Goal: Use online tool/utility: Utilize a website feature to perform a specific function

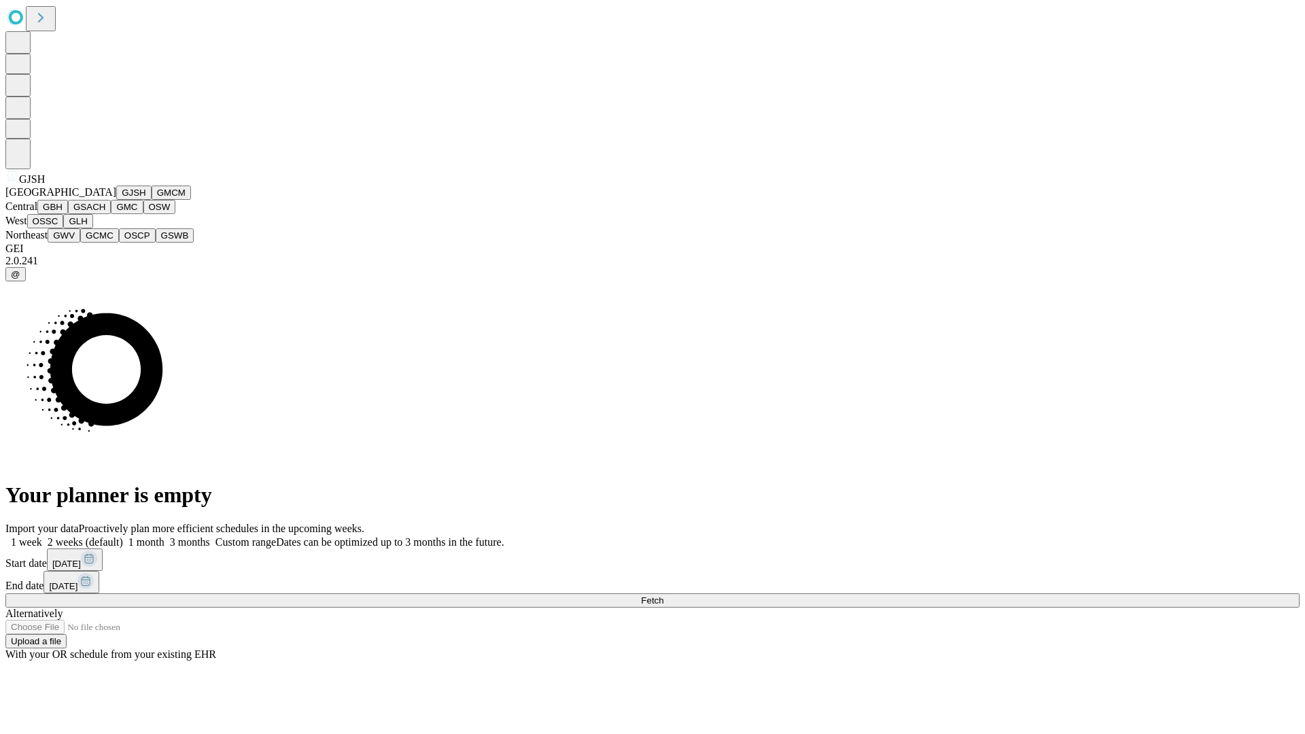
click at [116, 200] on button "GJSH" at bounding box center [133, 193] width 35 height 14
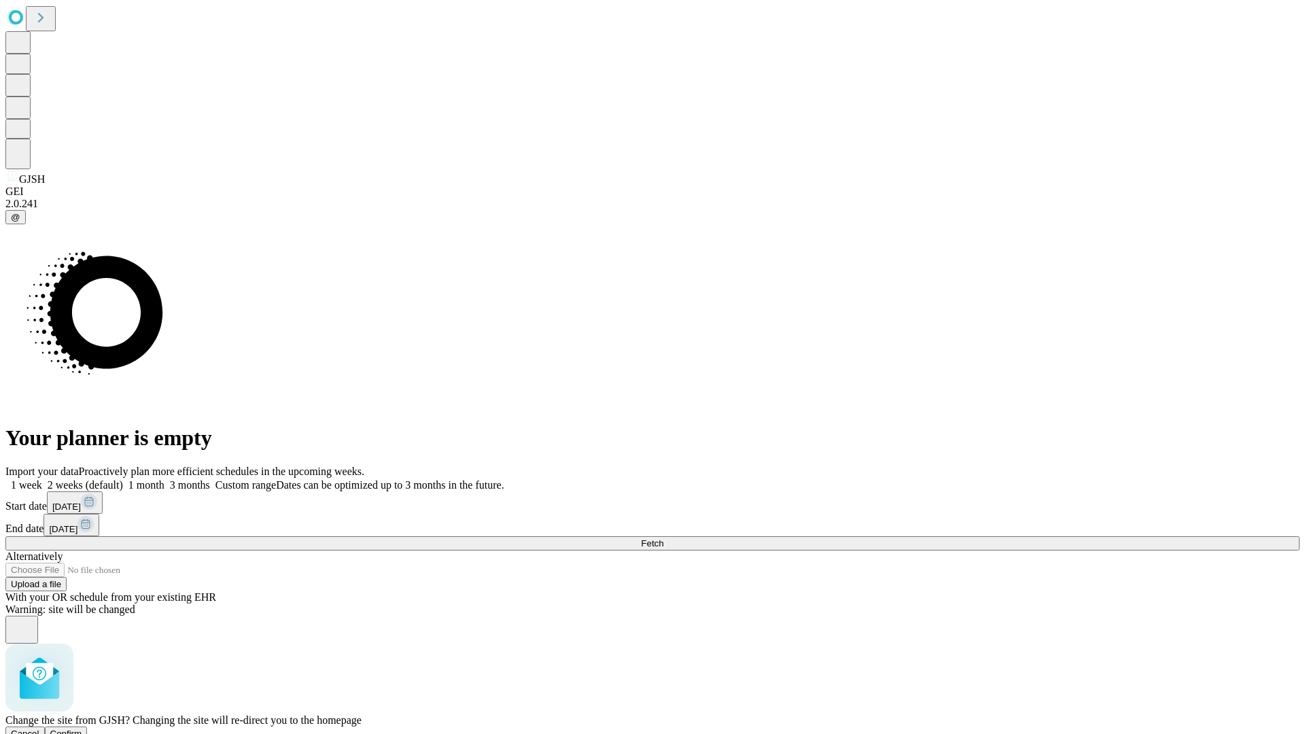
click at [82, 729] on span "Confirm" at bounding box center [66, 734] width 32 height 10
click at [123, 479] on label "2 weeks (default)" at bounding box center [82, 485] width 81 height 12
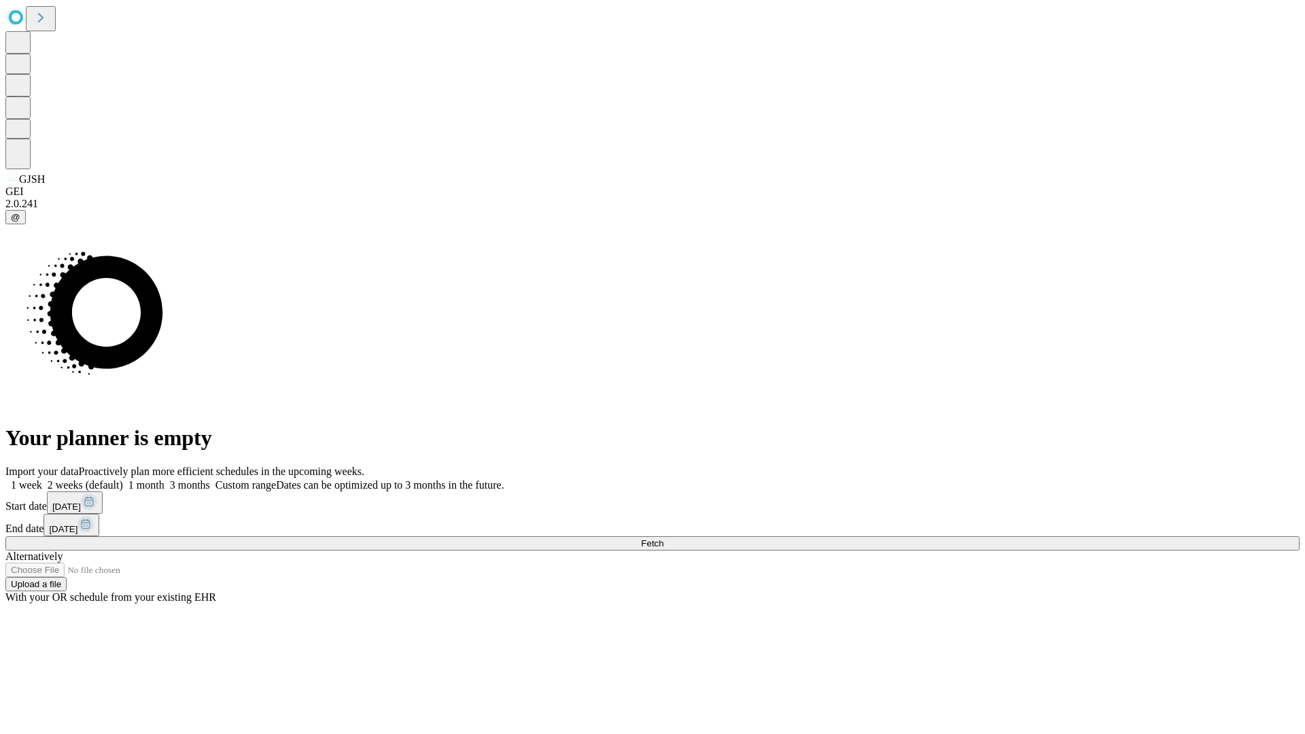
click at [663, 538] on span "Fetch" at bounding box center [652, 543] width 22 height 10
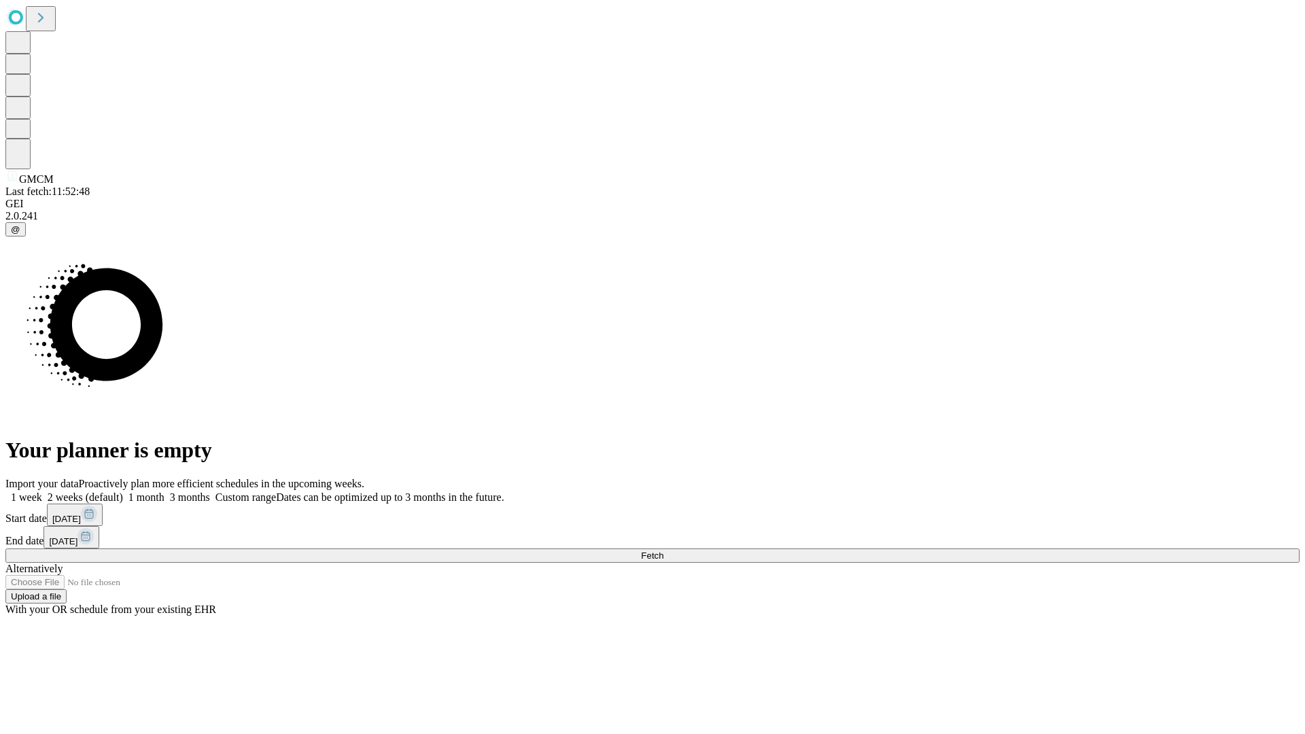
click at [123, 491] on label "2 weeks (default)" at bounding box center [82, 497] width 81 height 12
click at [663, 551] on span "Fetch" at bounding box center [652, 556] width 22 height 10
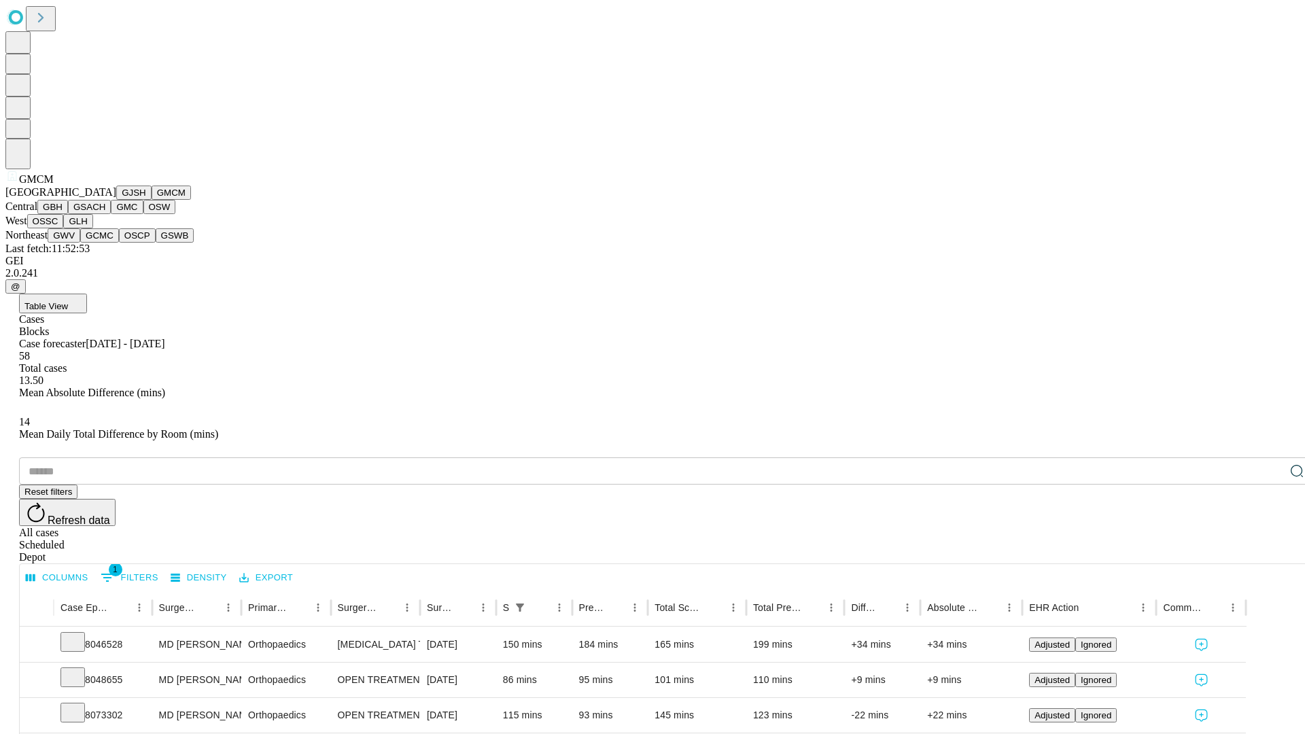
click at [68, 214] on button "GBH" at bounding box center [52, 207] width 31 height 14
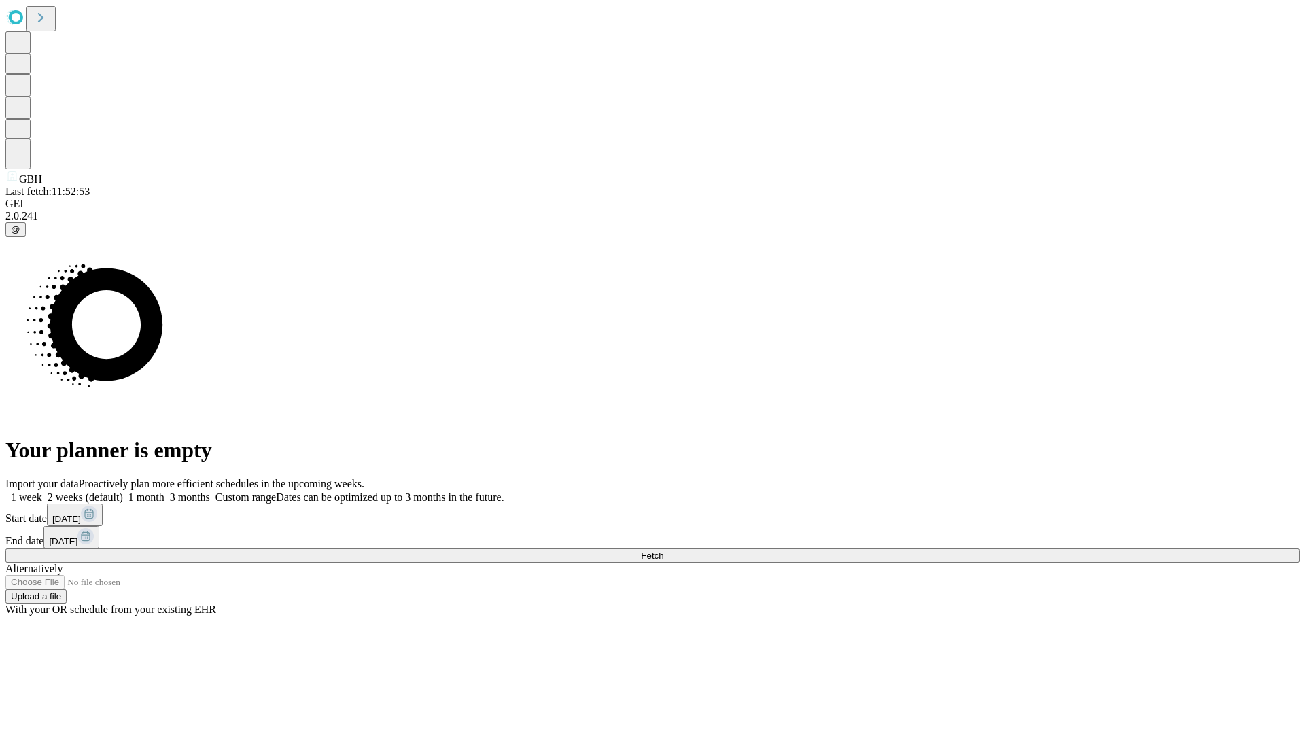
click at [123, 491] on label "2 weeks (default)" at bounding box center [82, 497] width 81 height 12
click at [663, 551] on span "Fetch" at bounding box center [652, 556] width 22 height 10
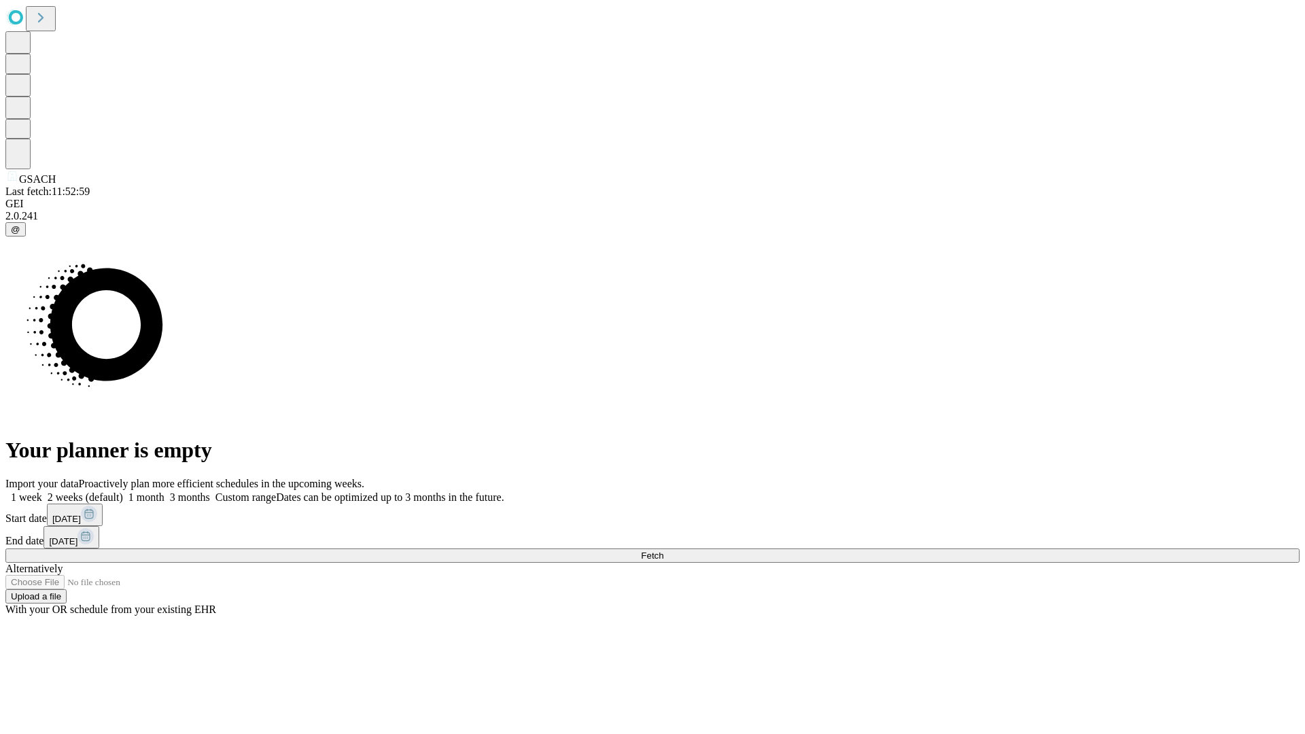
click at [663, 551] on span "Fetch" at bounding box center [652, 556] width 22 height 10
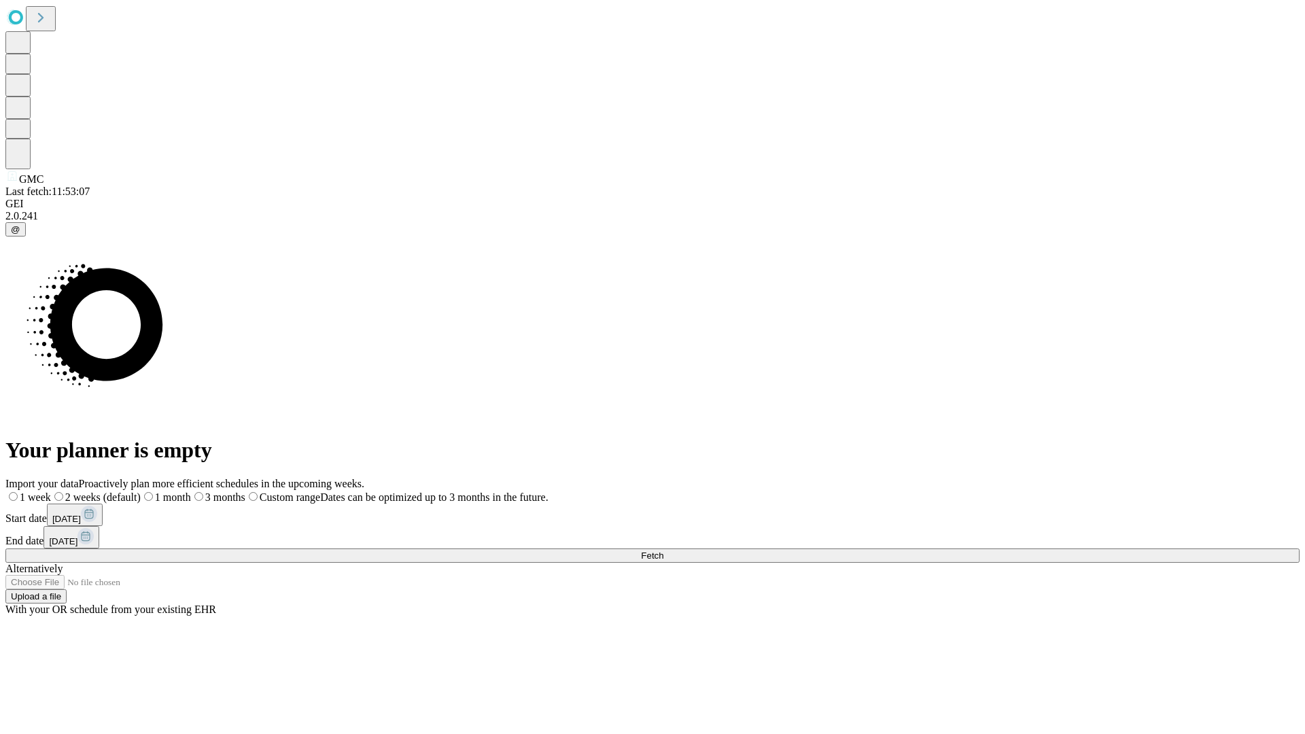
click at [663, 551] on span "Fetch" at bounding box center [652, 556] width 22 height 10
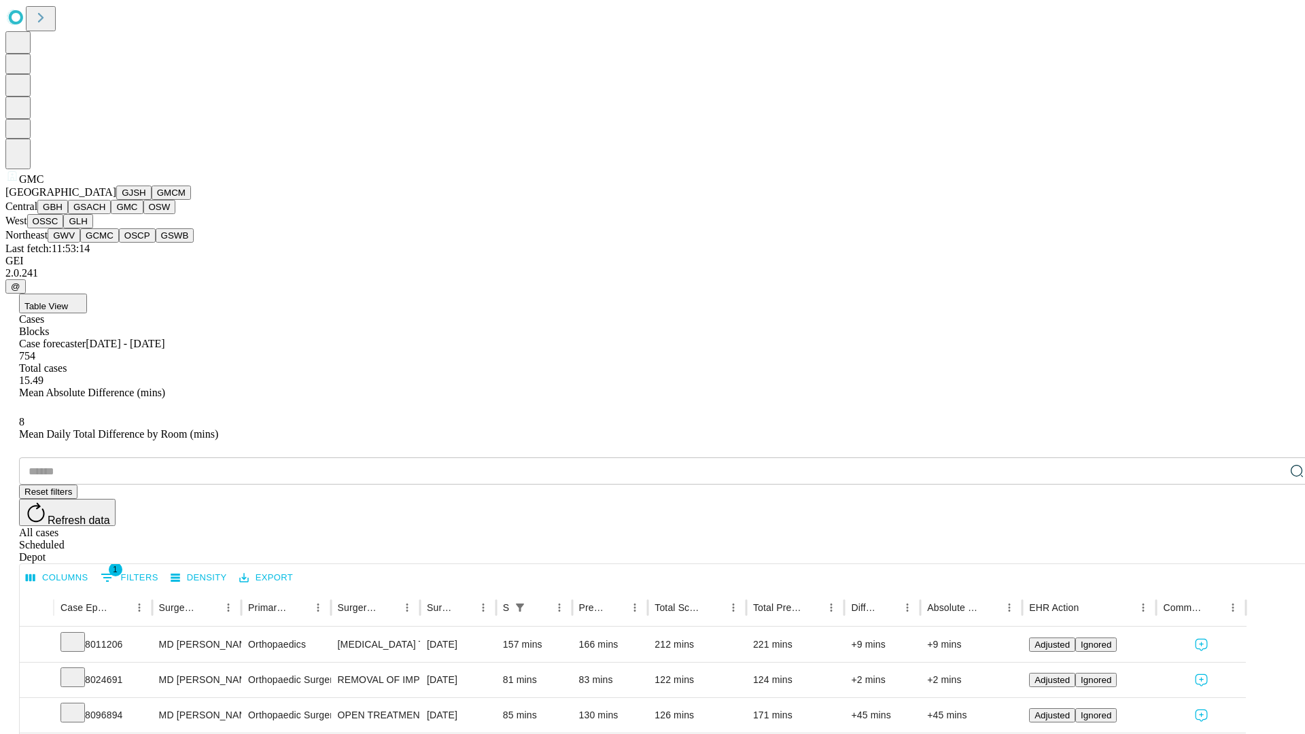
click at [143, 214] on button "OSW" at bounding box center [159, 207] width 33 height 14
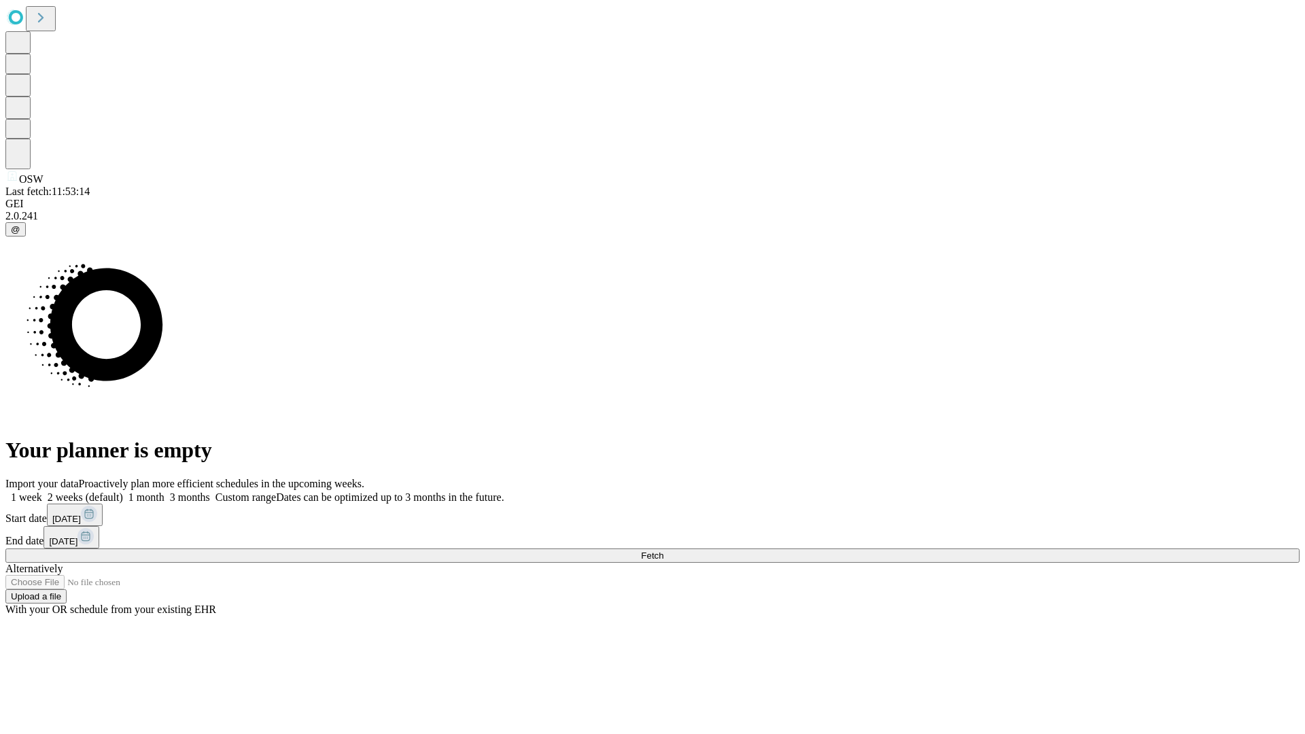
click at [663, 551] on span "Fetch" at bounding box center [652, 556] width 22 height 10
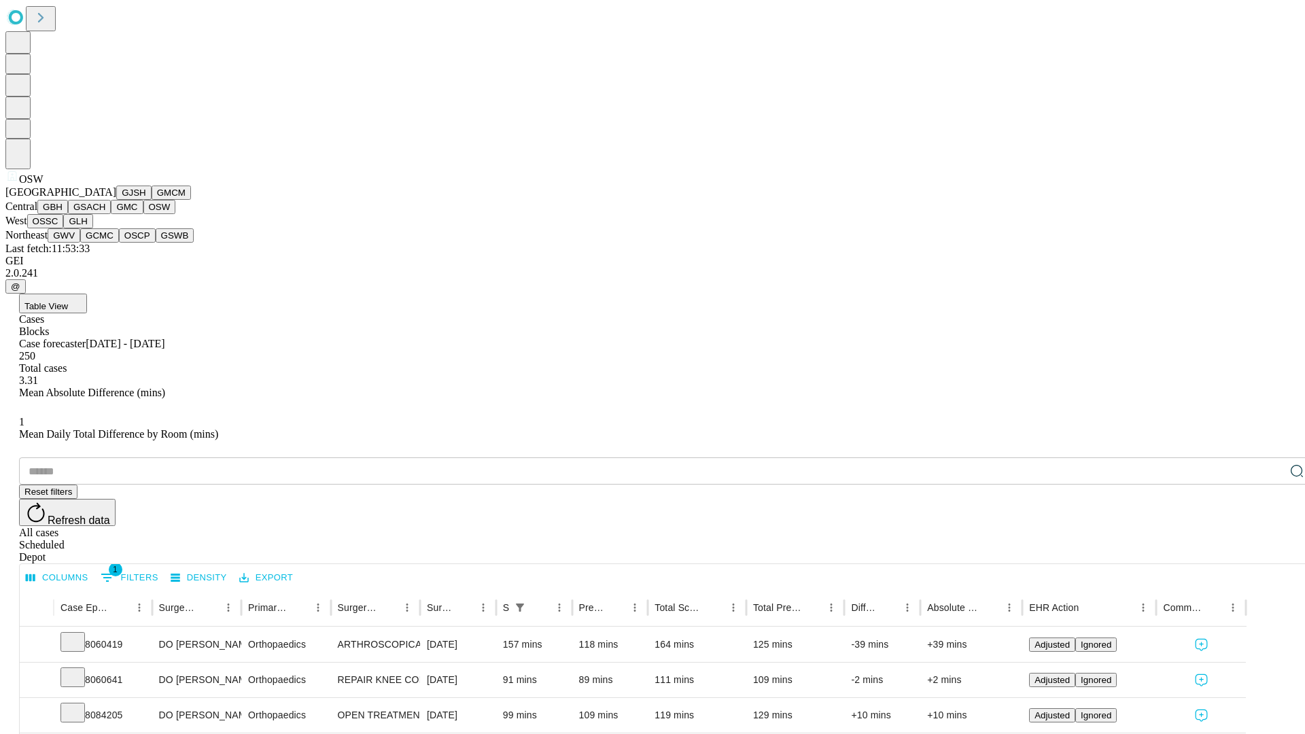
click at [64, 228] on button "OSSC" at bounding box center [45, 221] width 37 height 14
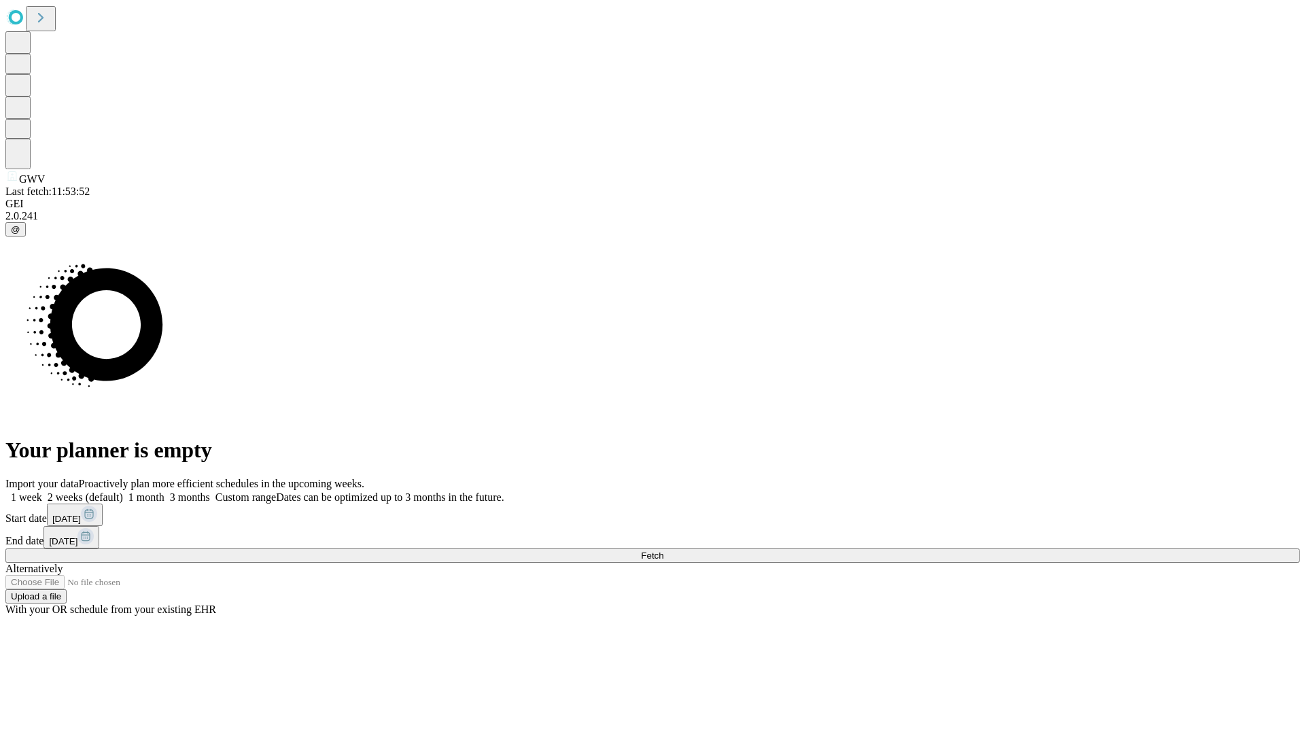
click at [123, 491] on label "2 weeks (default)" at bounding box center [82, 497] width 81 height 12
click at [663, 551] on span "Fetch" at bounding box center [652, 556] width 22 height 10
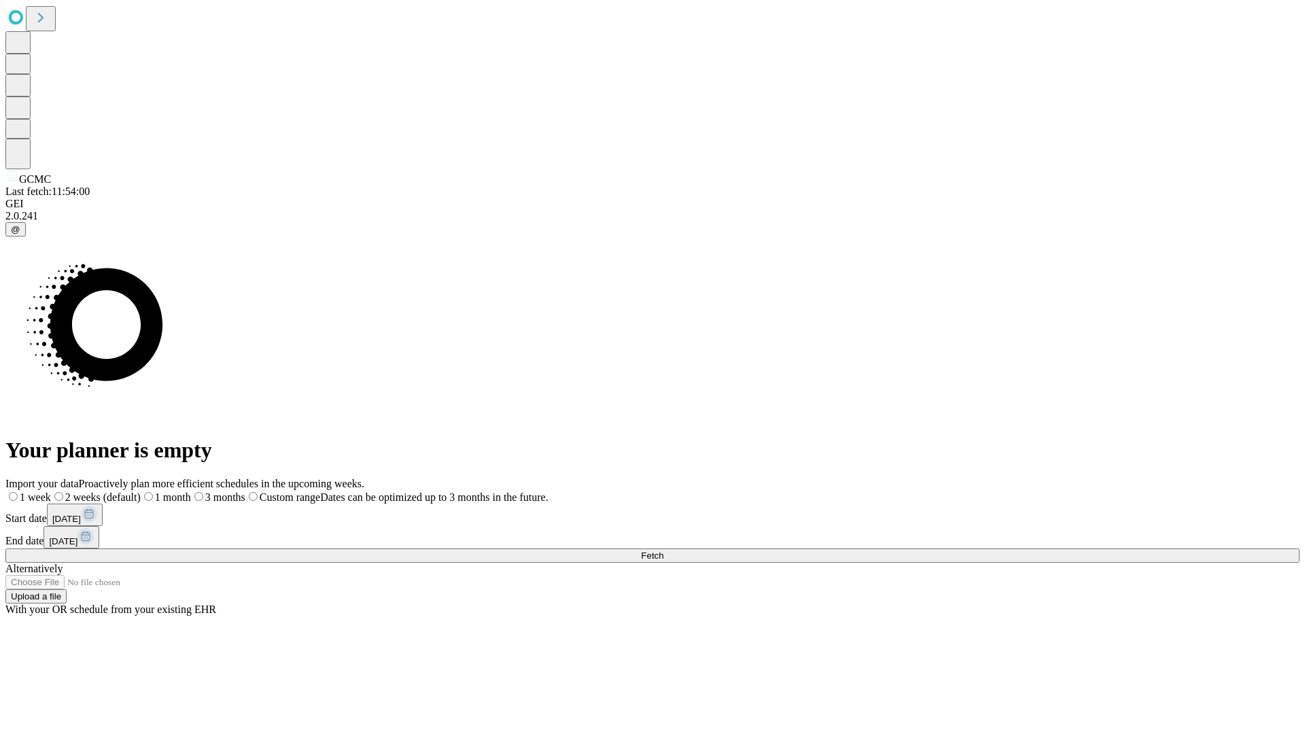
click at [141, 491] on label "2 weeks (default)" at bounding box center [96, 497] width 90 height 12
click at [663, 551] on span "Fetch" at bounding box center [652, 556] width 22 height 10
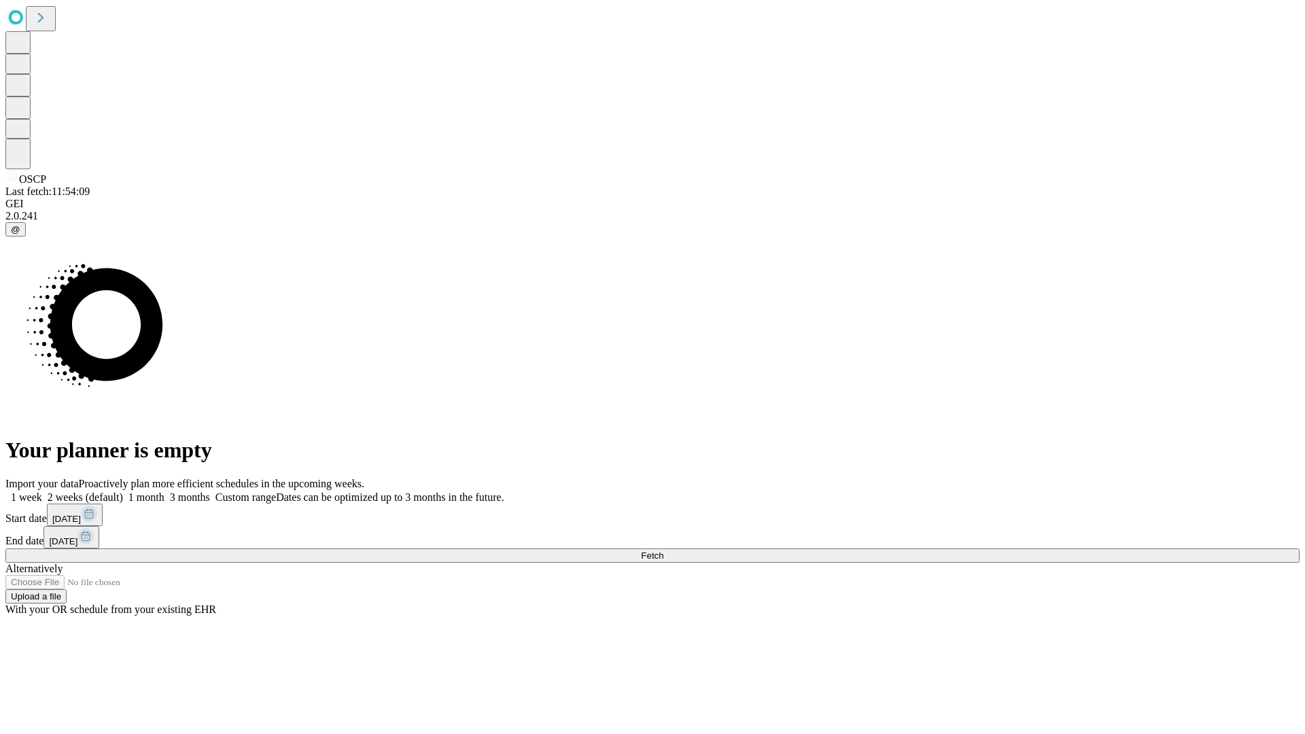
click at [123, 491] on label "2 weeks (default)" at bounding box center [82, 497] width 81 height 12
click at [663, 551] on span "Fetch" at bounding box center [652, 556] width 22 height 10
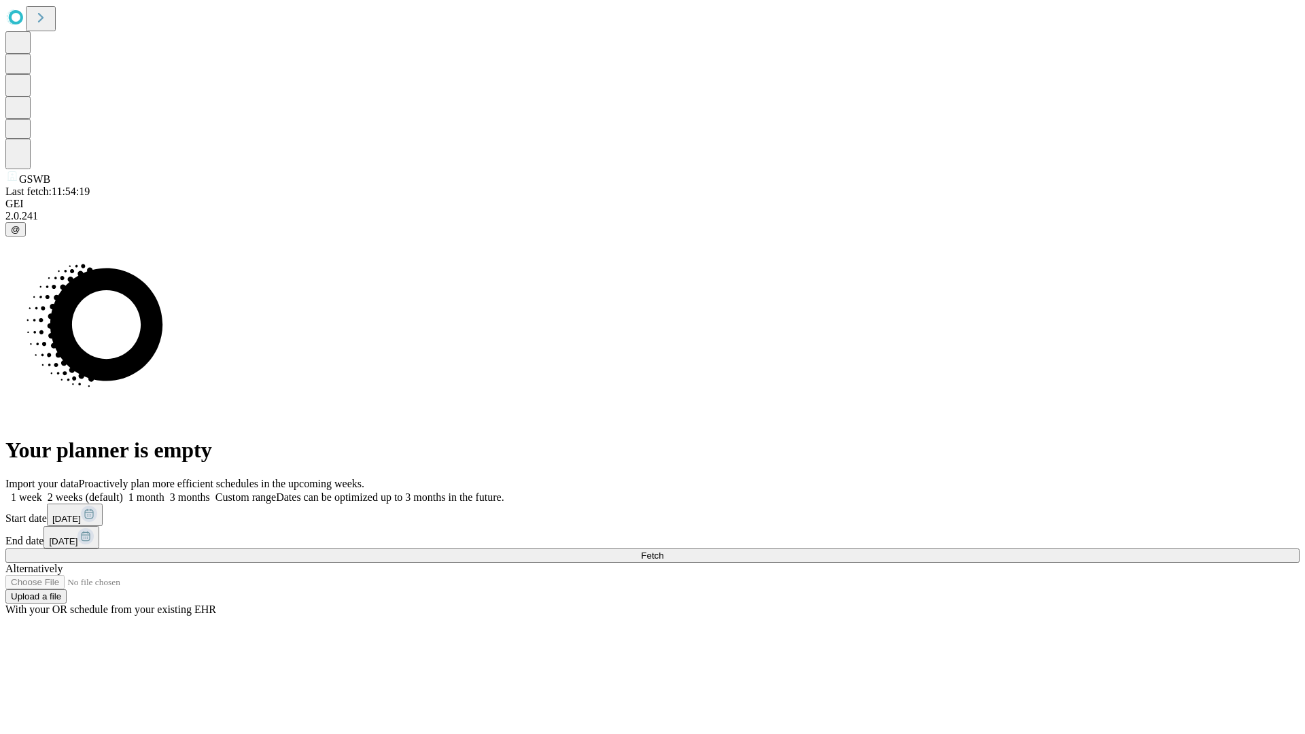
click at [123, 491] on label "2 weeks (default)" at bounding box center [82, 497] width 81 height 12
click at [663, 551] on span "Fetch" at bounding box center [652, 556] width 22 height 10
